Goal: Task Accomplishment & Management: Complete application form

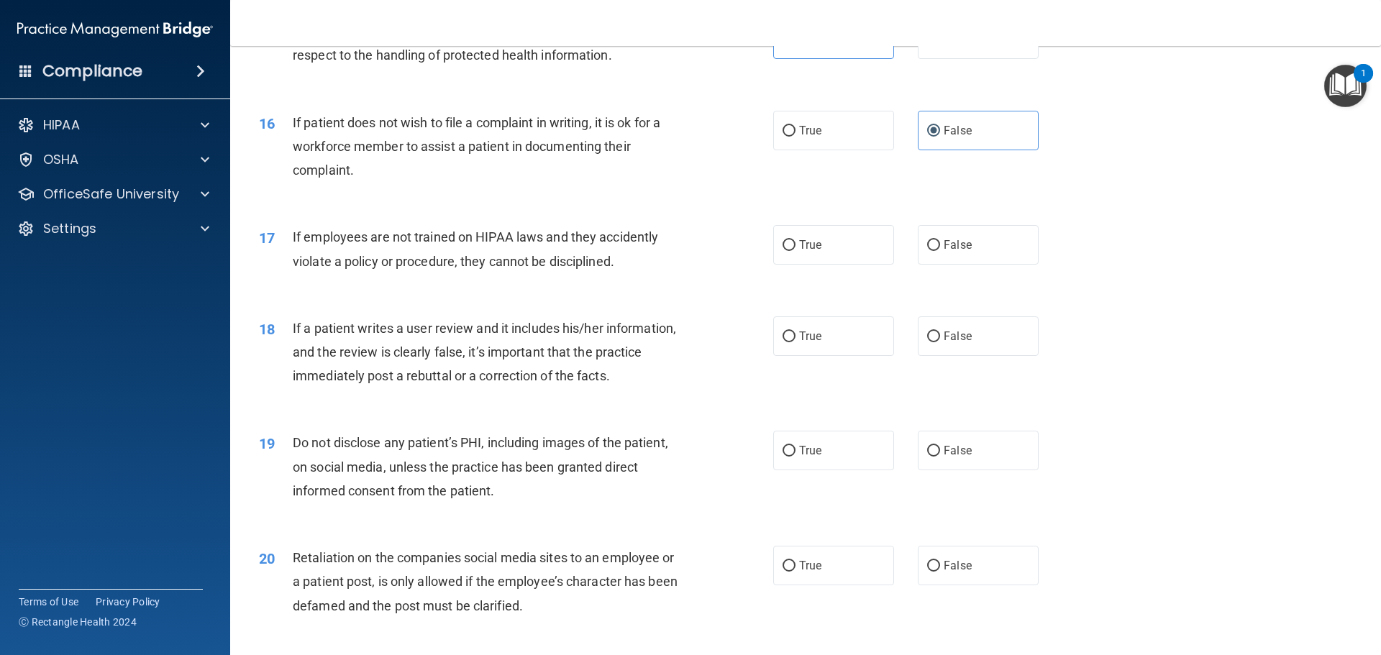
scroll to position [1798, 0]
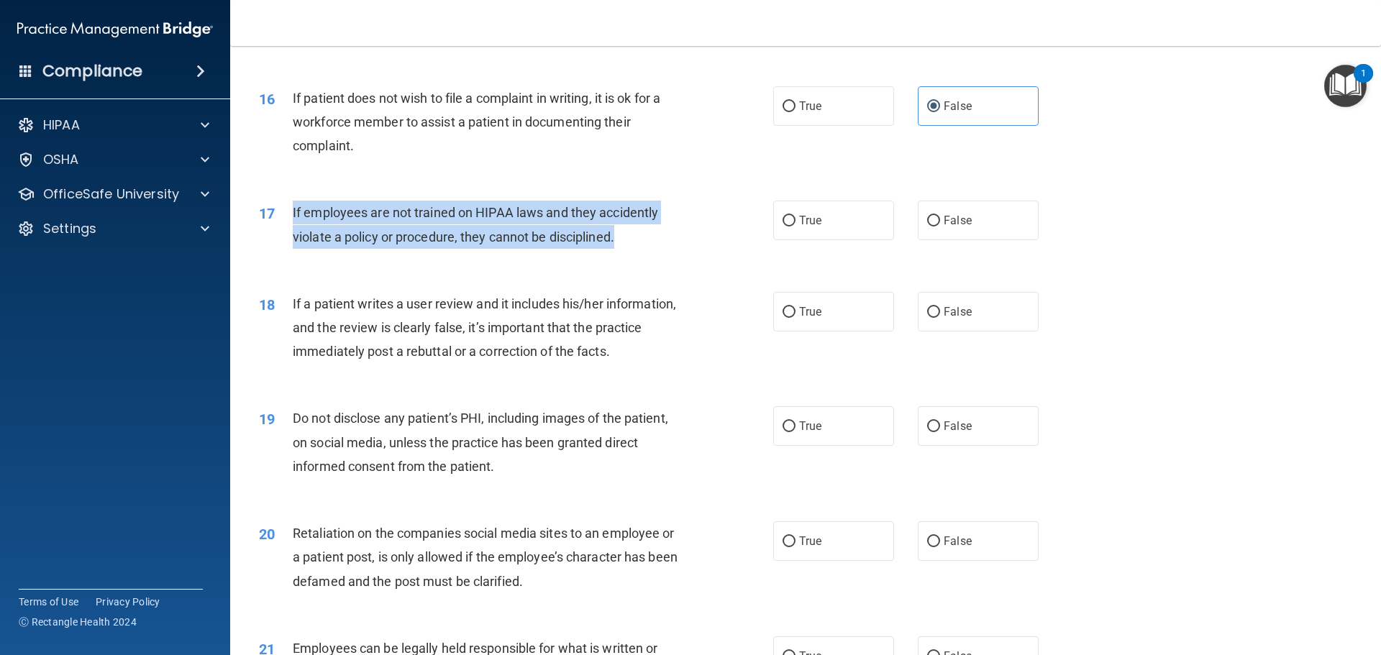
drag, startPoint x: 293, startPoint y: 235, endPoint x: 619, endPoint y: 273, distance: 327.2
click at [619, 255] on div "17 If employees are not trained on HIPAA laws and they accidently violate a pol…" at bounding box center [515, 228] width 557 height 55
copy span "If employees are not trained on HIPAA laws and they accidently violate a policy…"
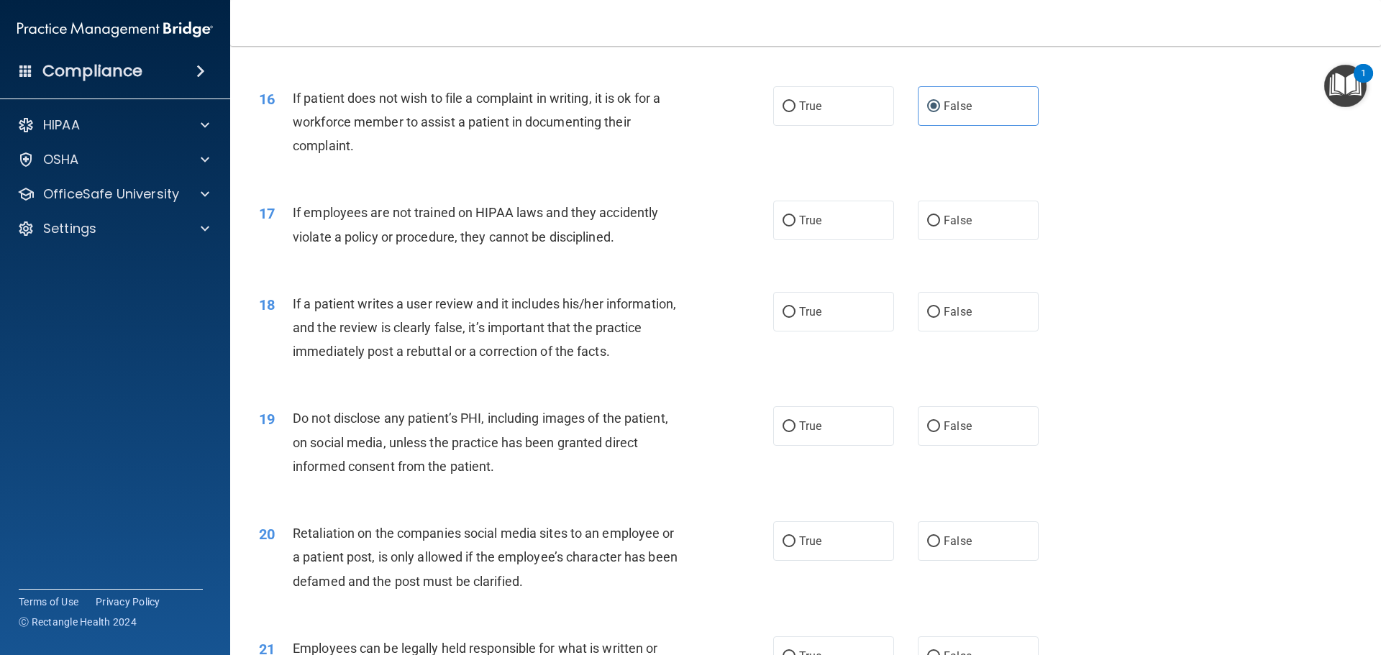
click at [705, 183] on div "16 If patient does not wish to file a complaint in writing, it is ok for a work…" at bounding box center [805, 125] width 1115 height 115
click at [954, 240] on label "False" at bounding box center [978, 221] width 121 height 40
click at [940, 227] on input "False" at bounding box center [933, 221] width 13 height 11
radio input "true"
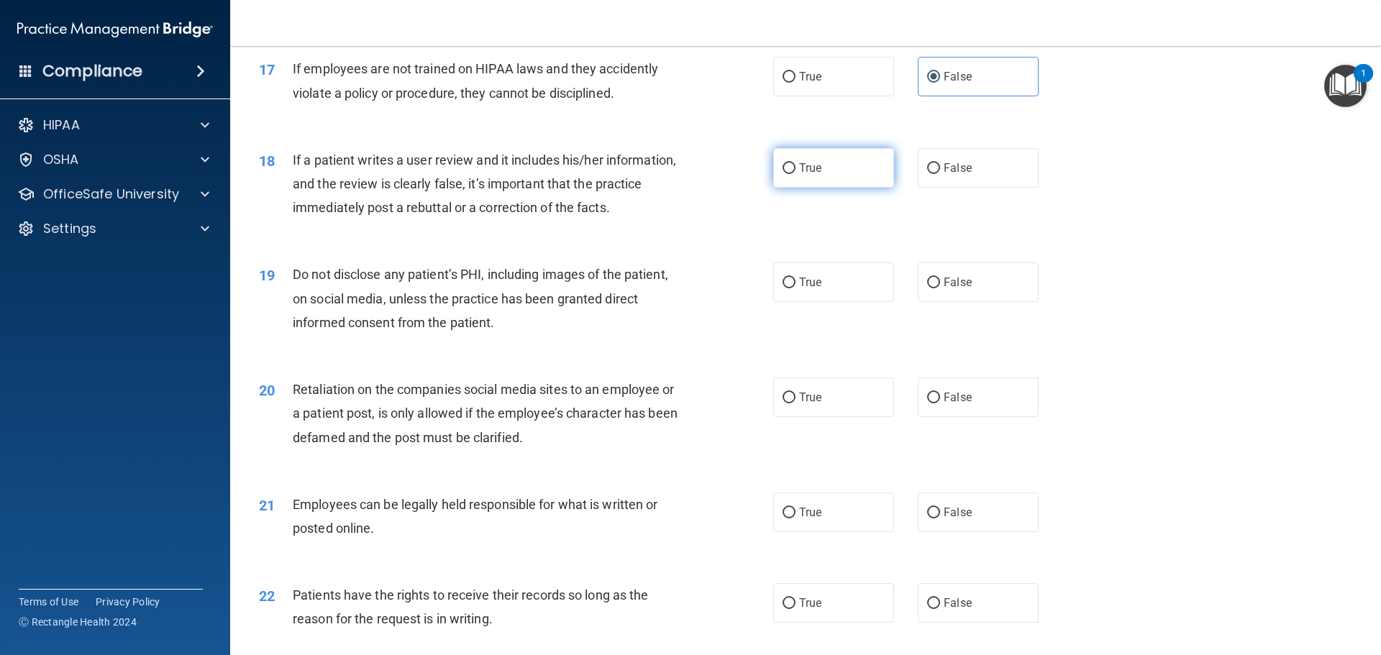
click at [783, 188] on label "True" at bounding box center [833, 168] width 121 height 40
click at [783, 174] on input "True" at bounding box center [789, 168] width 13 height 11
radio input "true"
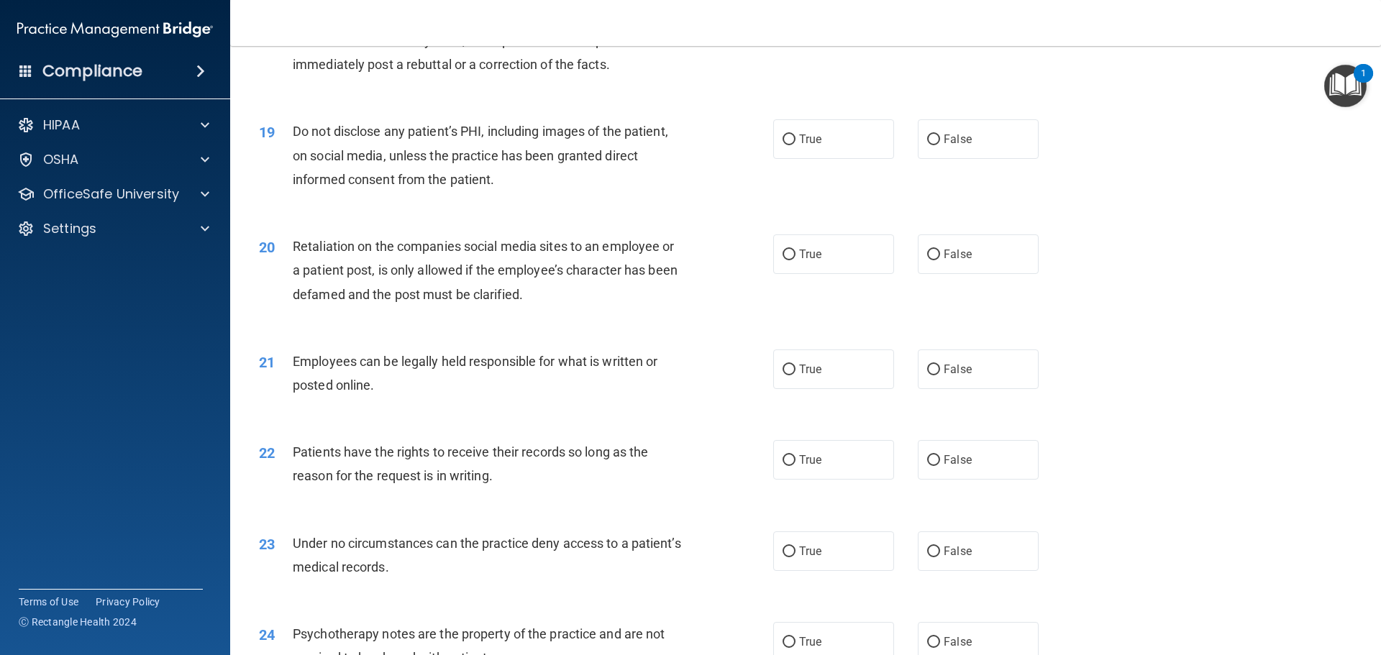
scroll to position [2086, 0]
click at [831, 147] on label "True" at bounding box center [833, 139] width 121 height 40
click at [795, 145] on input "True" at bounding box center [789, 139] width 13 height 11
radio input "true"
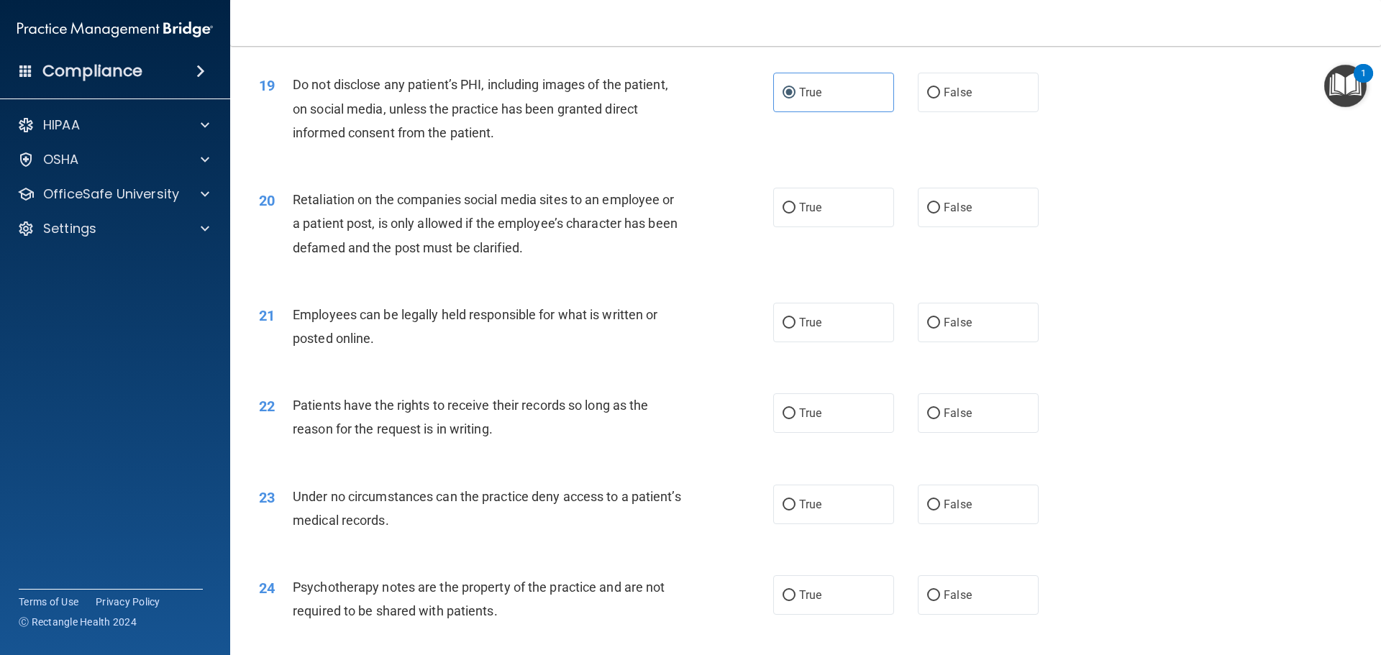
scroll to position [2158, 0]
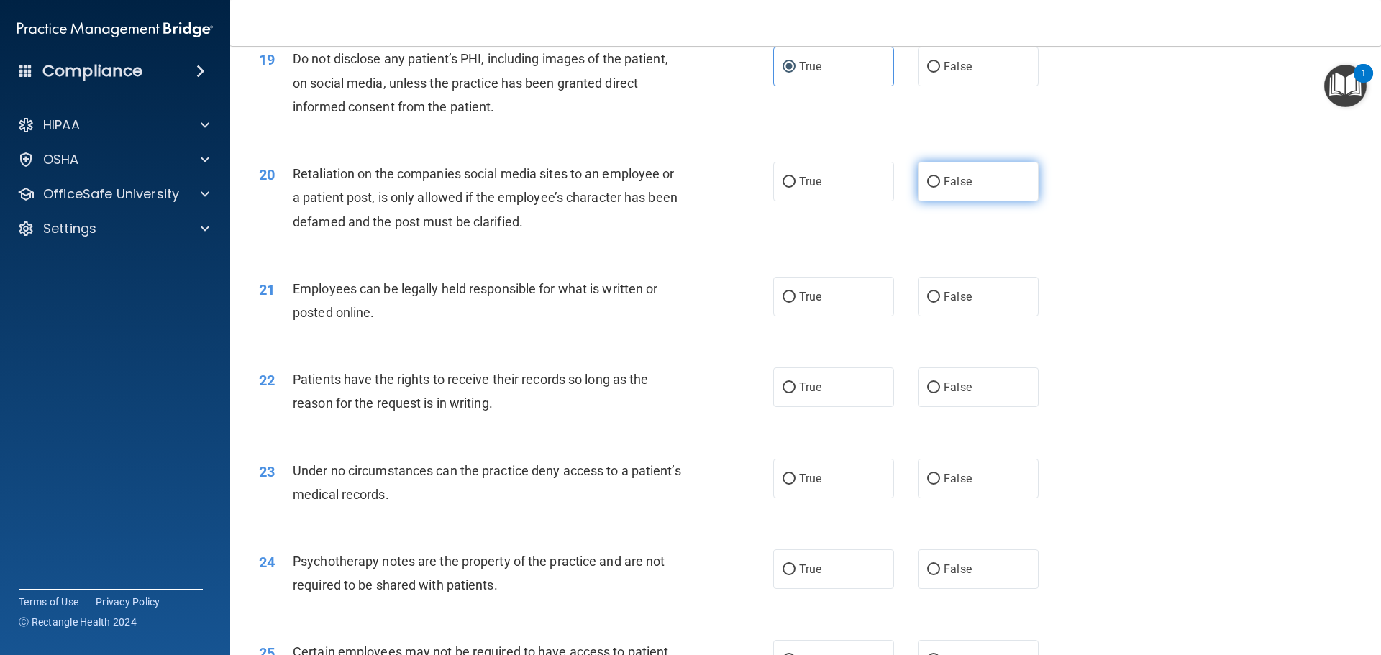
click at [1016, 201] on label "False" at bounding box center [978, 182] width 121 height 40
click at [940, 188] on input "False" at bounding box center [933, 182] width 13 height 11
radio input "true"
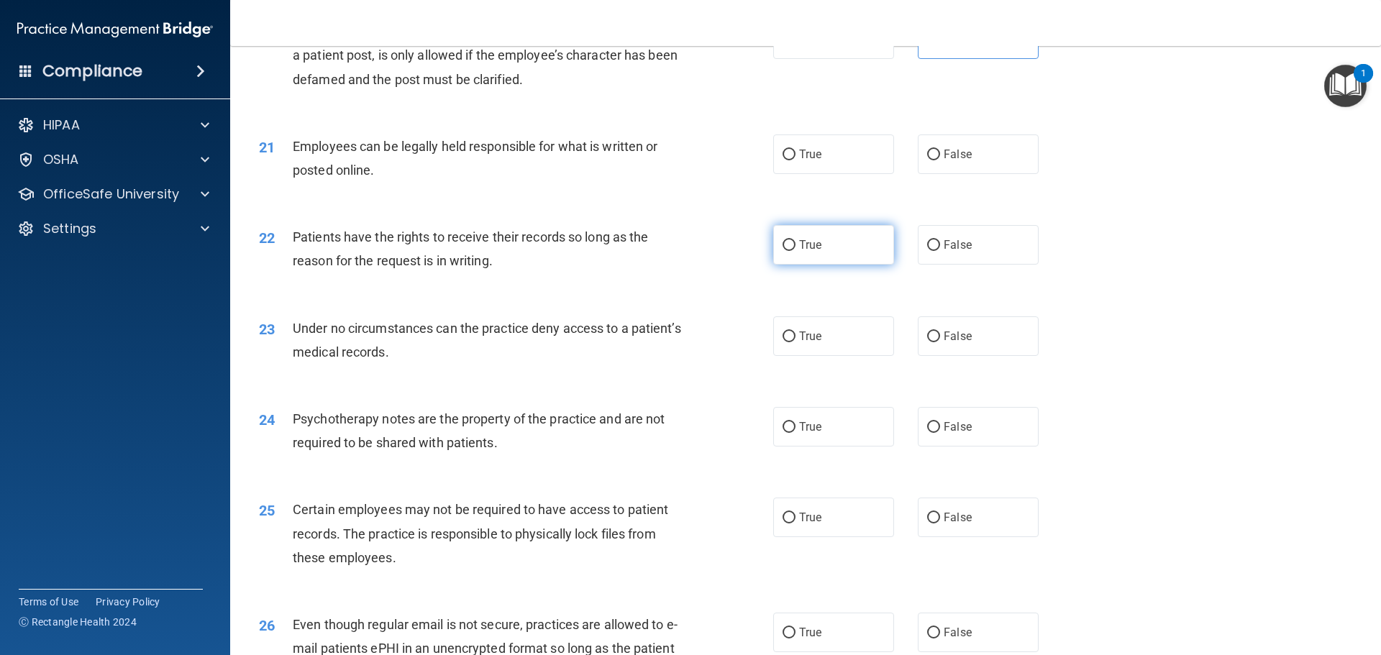
scroll to position [2302, 0]
click at [844, 173] on label "True" at bounding box center [833, 153] width 121 height 40
click at [795, 159] on input "True" at bounding box center [789, 153] width 13 height 11
radio input "true"
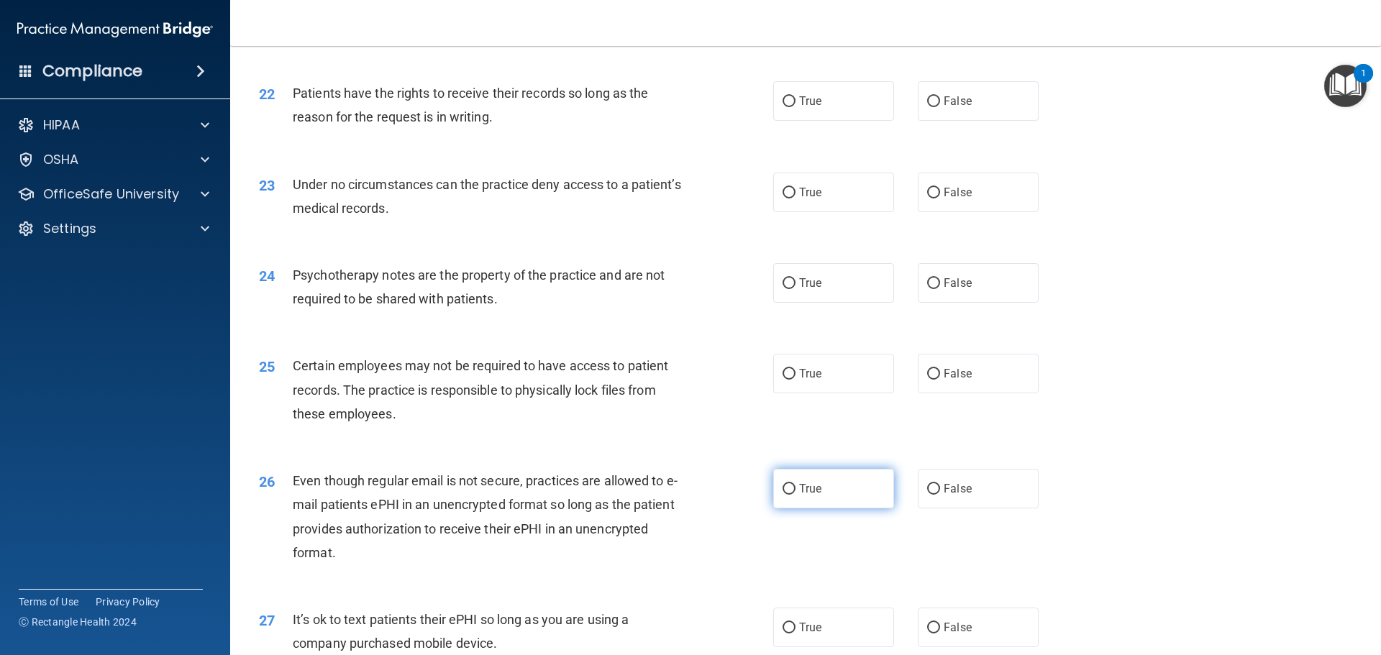
scroll to position [2445, 0]
click at [967, 119] on label "False" at bounding box center [978, 100] width 121 height 40
click at [940, 106] on input "False" at bounding box center [933, 100] width 13 height 11
radio input "true"
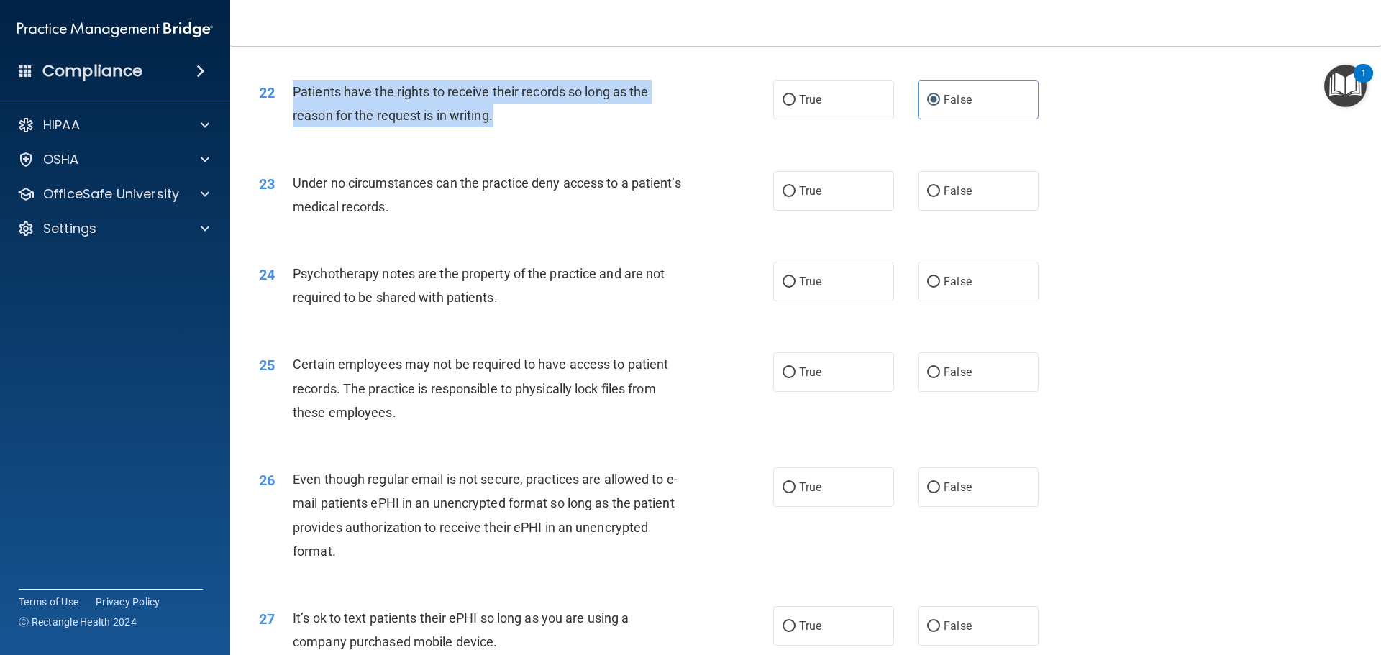
drag, startPoint x: 294, startPoint y: 114, endPoint x: 634, endPoint y: 141, distance: 340.6
click at [634, 127] on div "Patients have the rights to receive their records so long as the reason for the…" at bounding box center [494, 103] width 402 height 47
copy span "Patients have the rights to receive their records so long as the reason for the…"
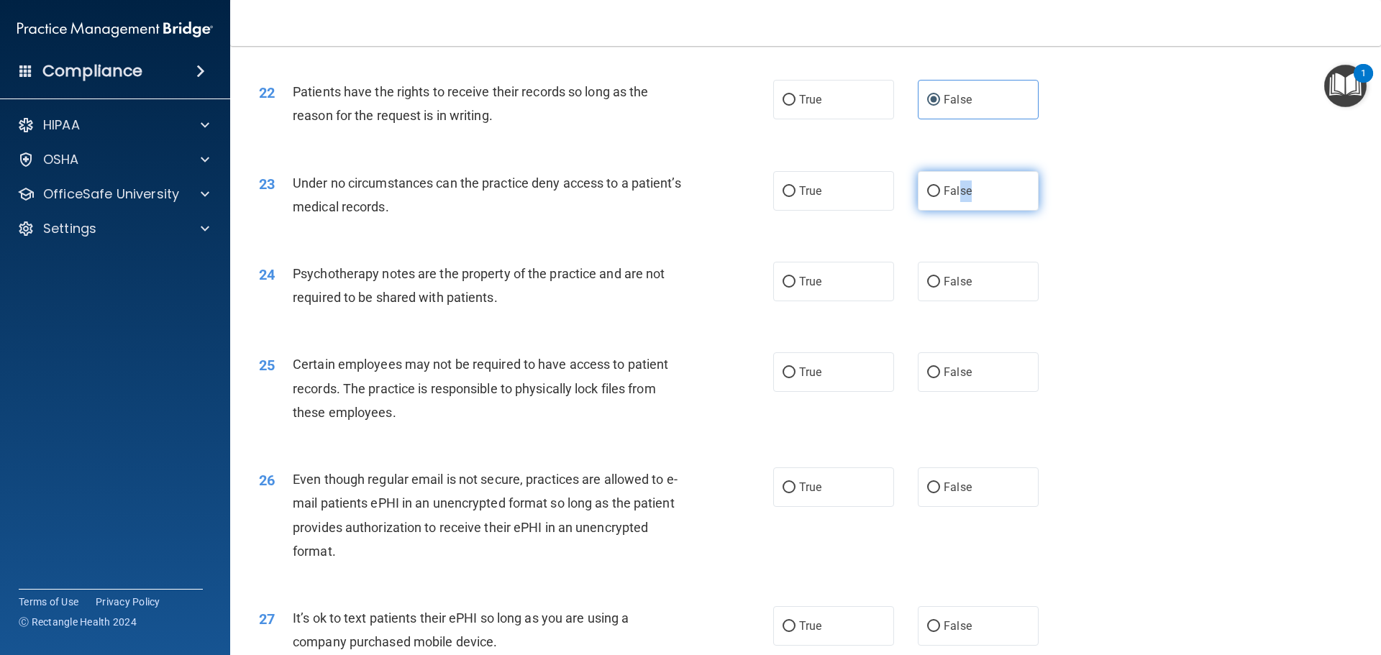
click at [954, 198] on span "False" at bounding box center [958, 191] width 28 height 14
click at [927, 197] on input "False" at bounding box center [933, 191] width 13 height 11
radio input "true"
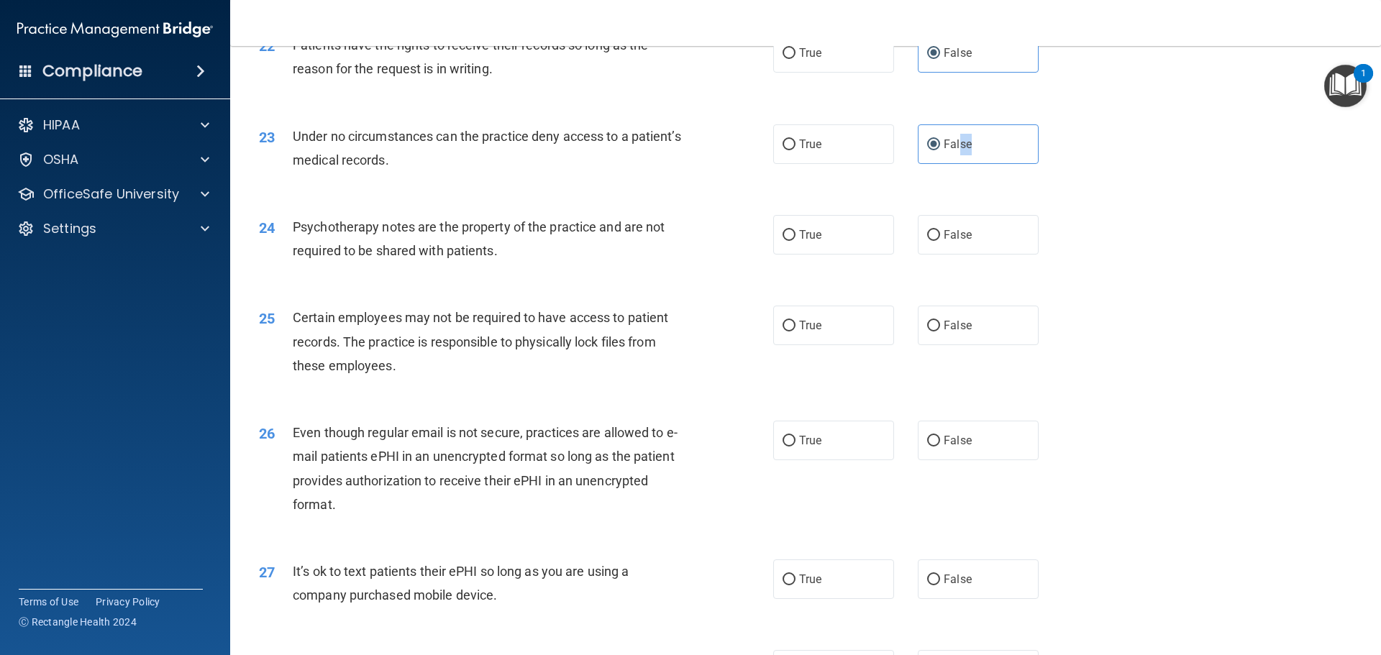
scroll to position [2517, 0]
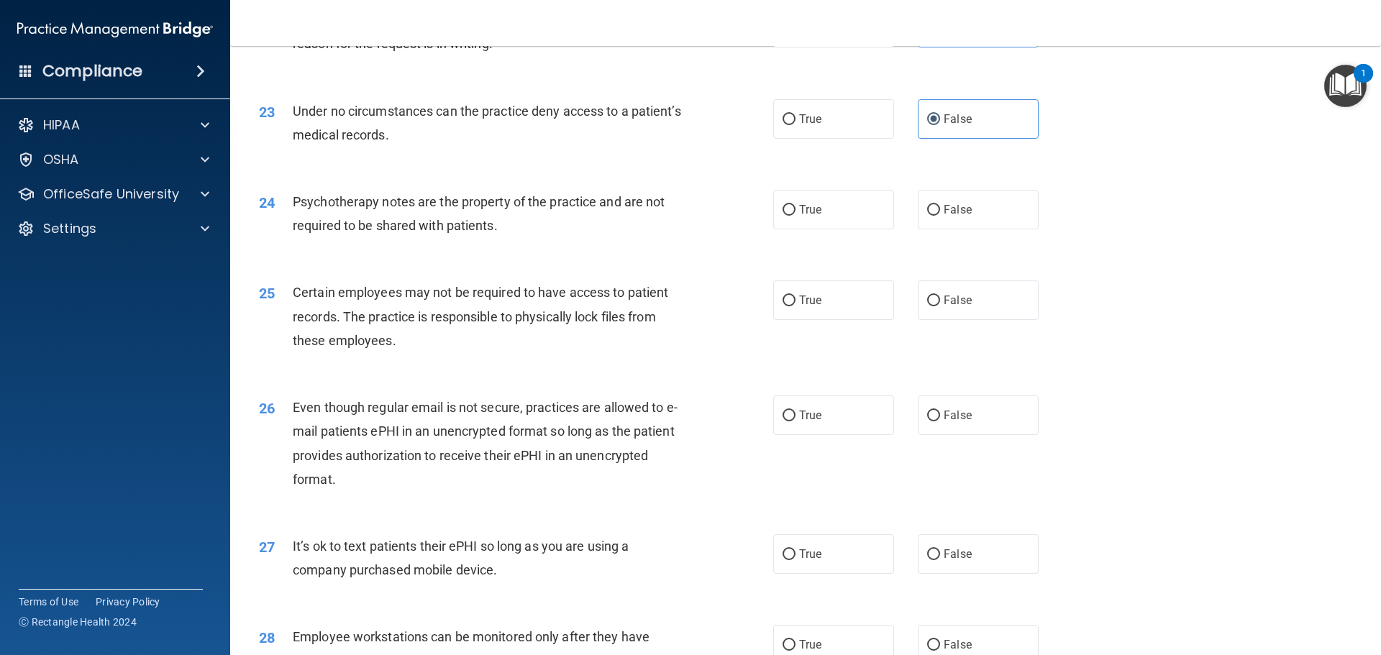
click at [1141, 201] on div "24 Psychotherapy notes are the property of the practice and are not required to…" at bounding box center [805, 217] width 1115 height 91
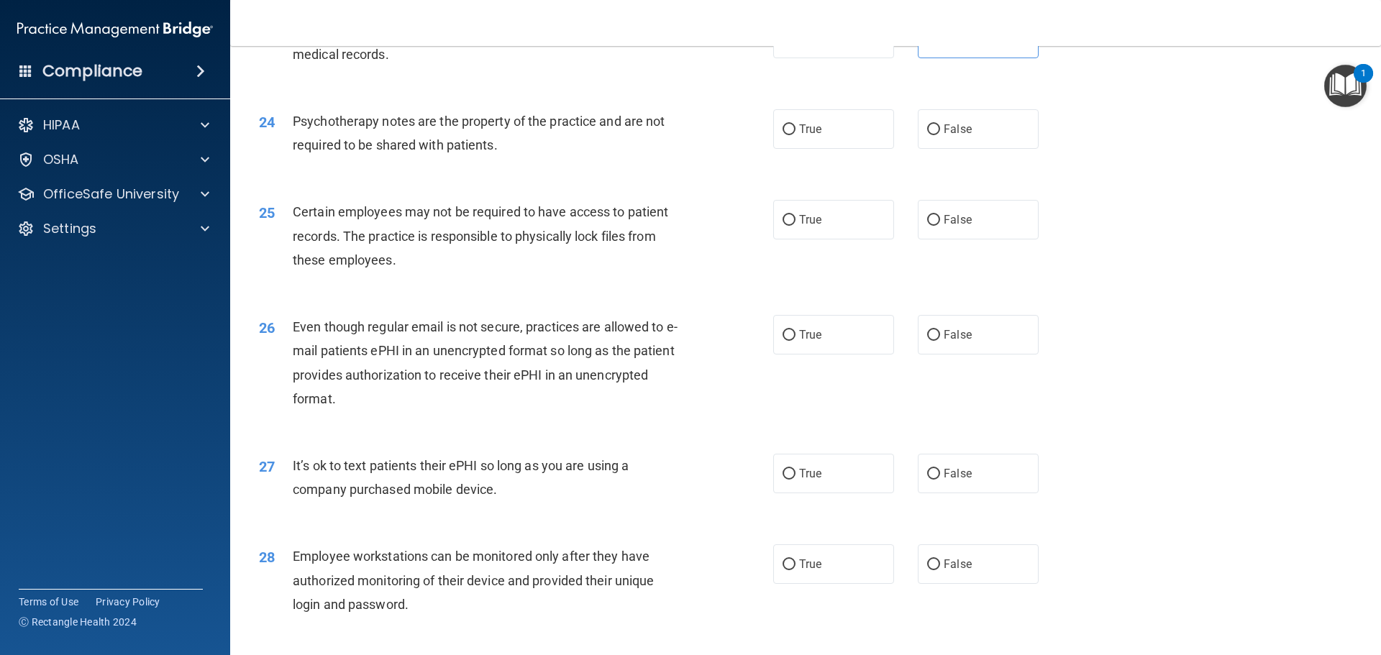
scroll to position [2589, 0]
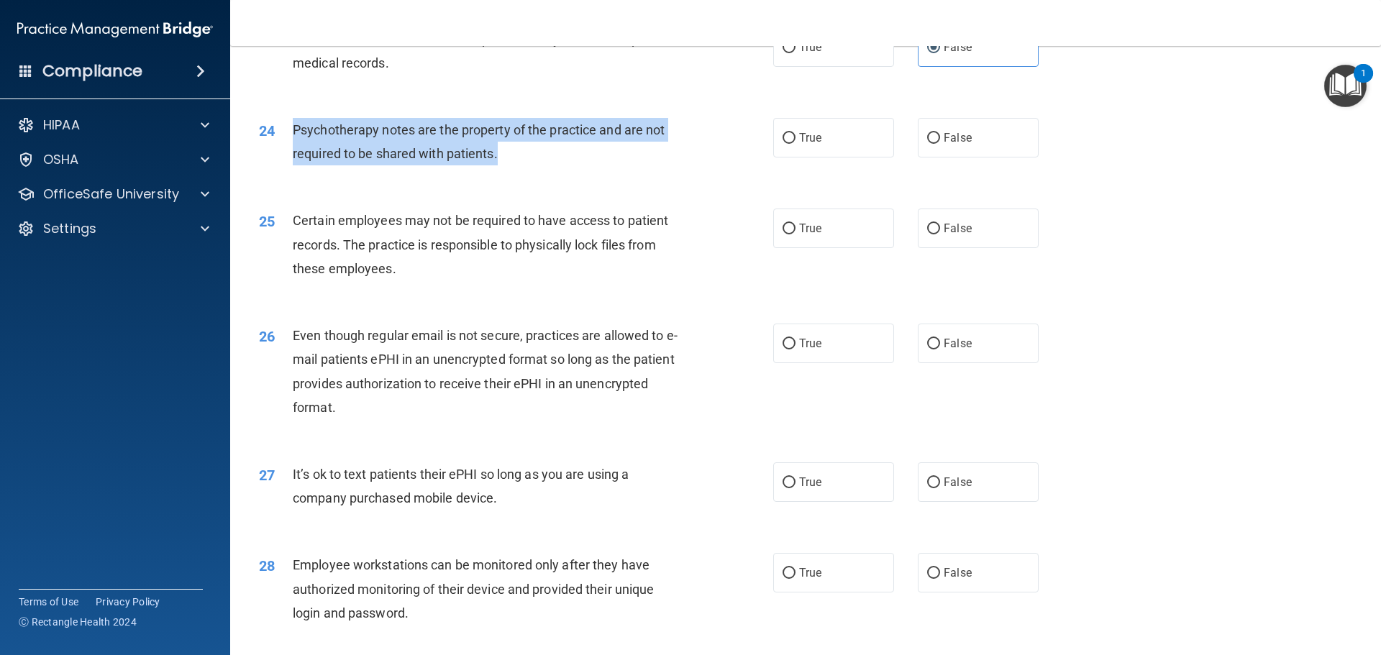
drag, startPoint x: 294, startPoint y: 156, endPoint x: 650, endPoint y: 178, distance: 356.7
click at [650, 165] on div "Psychotherapy notes are the property of the practice and are not required to be…" at bounding box center [494, 141] width 402 height 47
copy span "Psychotherapy notes are the property of the practice and are not required to be…"
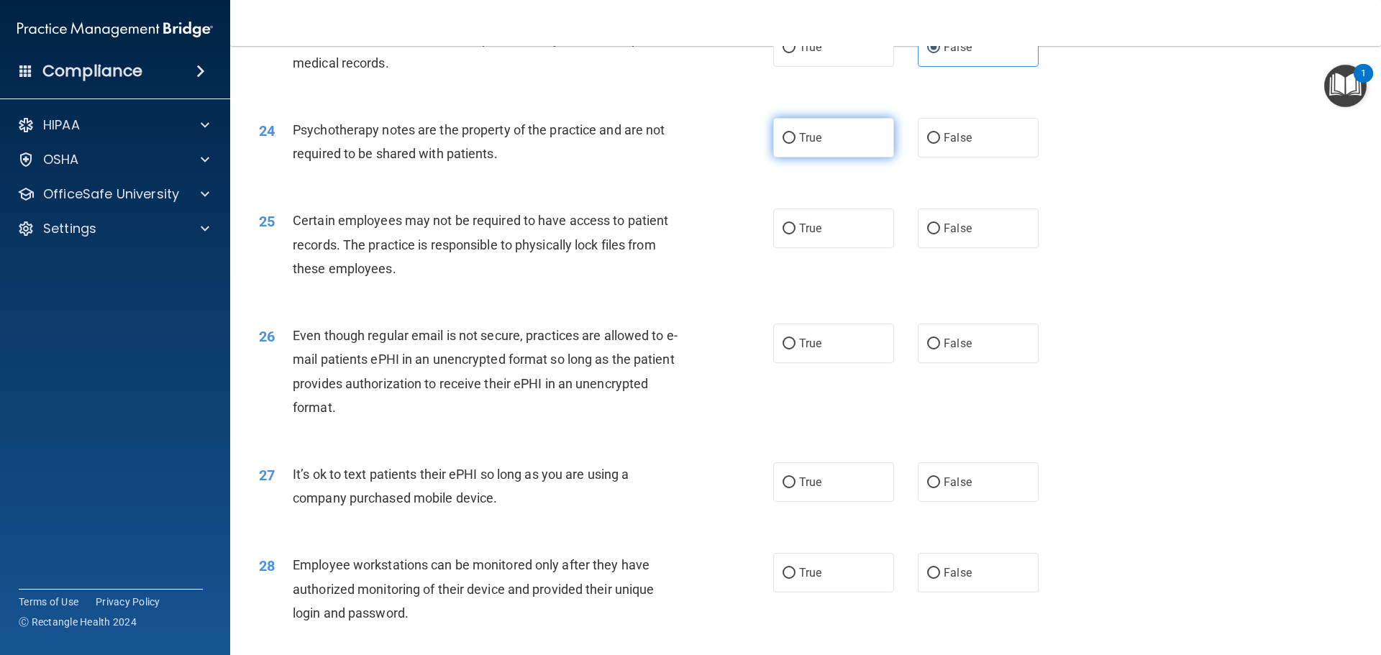
click at [846, 147] on label "True" at bounding box center [833, 138] width 121 height 40
click at [795, 144] on input "True" at bounding box center [789, 138] width 13 height 11
radio input "true"
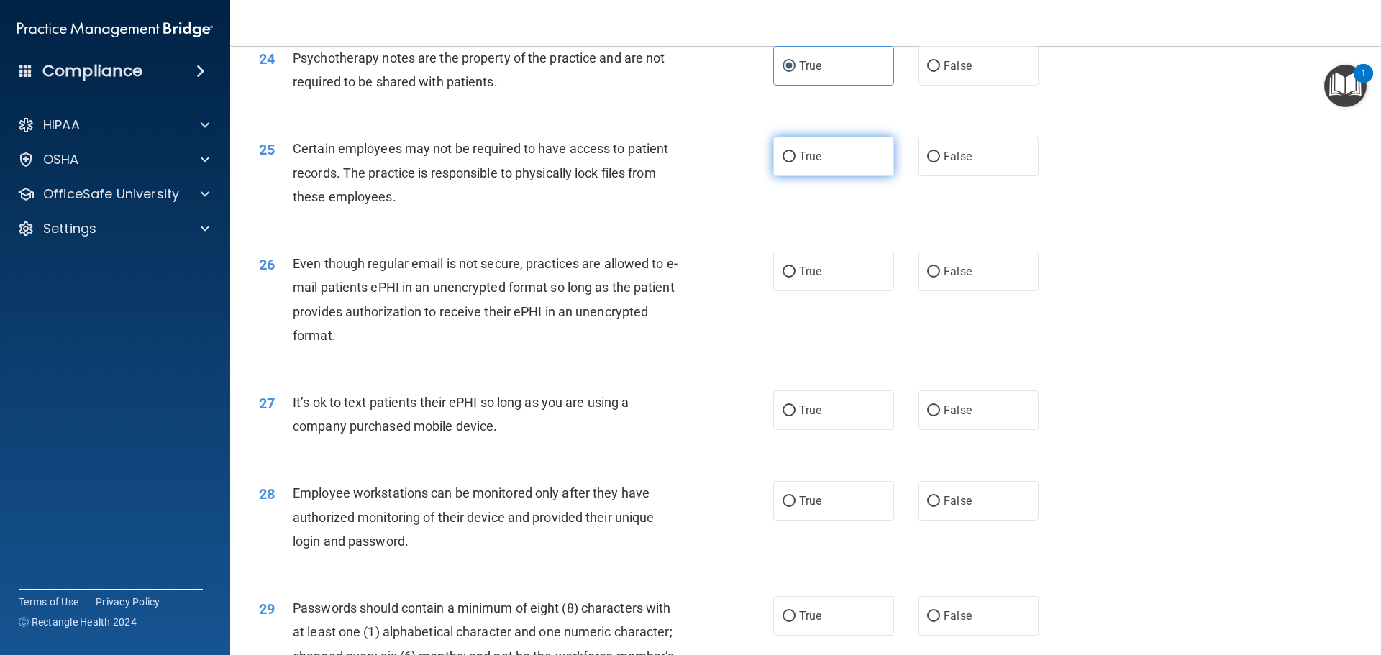
click at [815, 176] on label "True" at bounding box center [833, 157] width 121 height 40
click at [795, 163] on input "True" at bounding box center [789, 157] width 13 height 11
radio input "true"
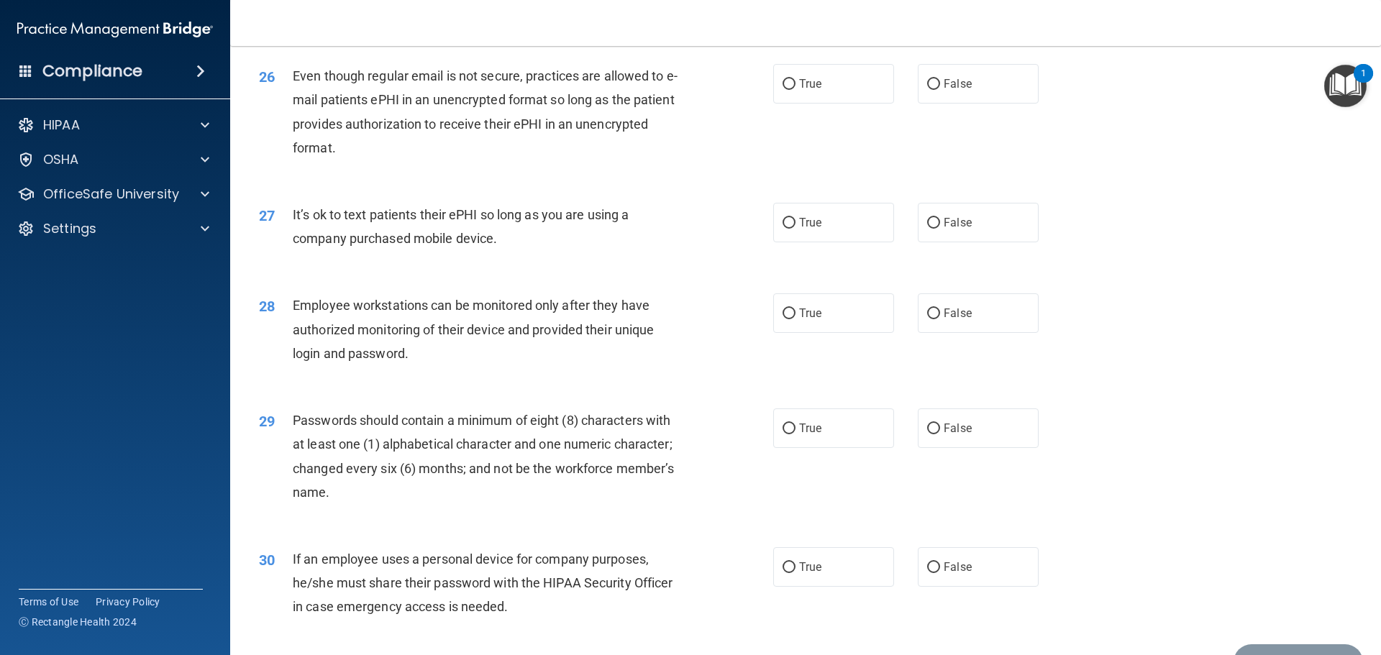
scroll to position [2805, 0]
